Goal: Navigation & Orientation: Find specific page/section

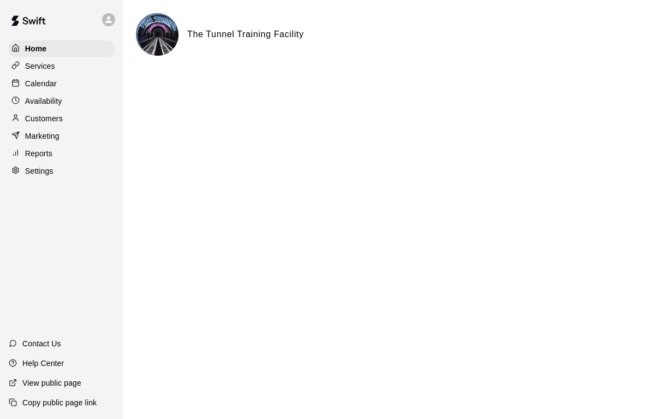
click at [35, 69] on p "Services" at bounding box center [40, 66] width 30 height 11
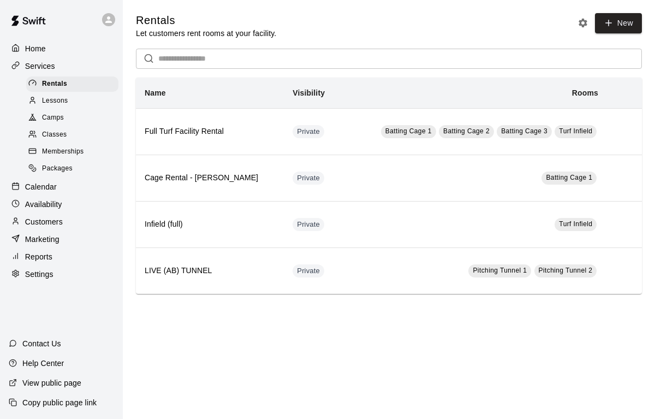
click at [46, 132] on span "Classes" at bounding box center [54, 134] width 25 height 11
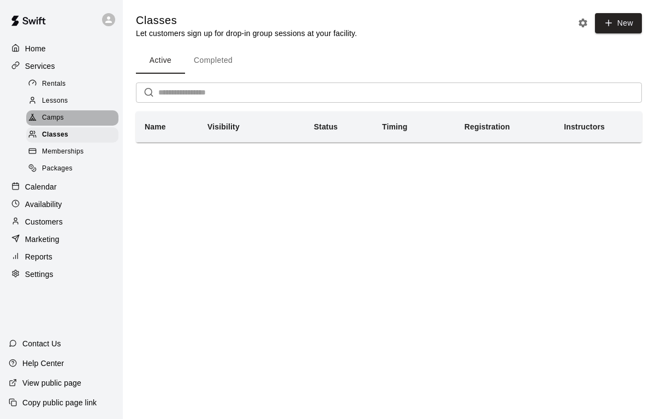
click at [50, 119] on span "Camps" at bounding box center [53, 117] width 22 height 11
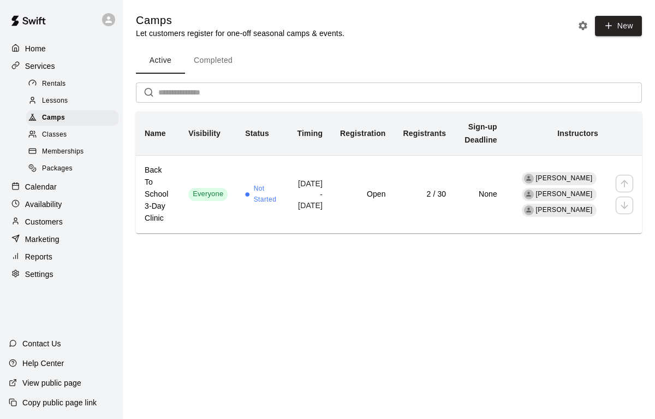
click at [408, 189] on h6 "2 / 30" at bounding box center [424, 194] width 43 height 12
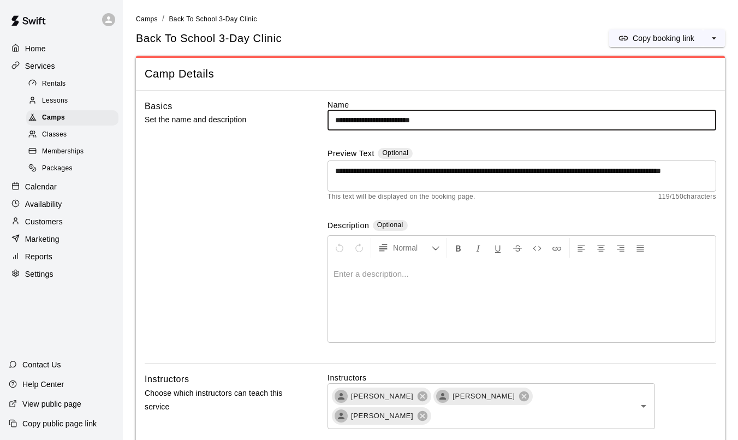
click at [36, 50] on p "Home" at bounding box center [35, 48] width 21 height 11
